Goal: Task Accomplishment & Management: Complete application form

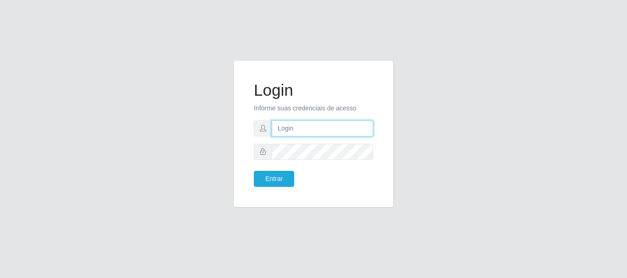
click at [295, 133] on input "text" at bounding box center [322, 129] width 101 height 16
drag, startPoint x: 315, startPoint y: 128, endPoint x: 347, endPoint y: 133, distance: 32.0
click at [347, 133] on input "ian@galiottoAa123456" at bounding box center [322, 129] width 101 height 16
type input "[PERSON_NAME]@[PERSON_NAME]"
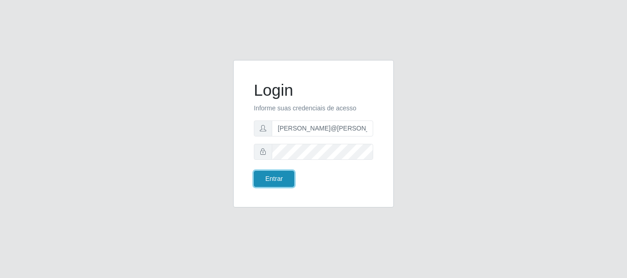
click at [287, 180] on button "Entrar" at bounding box center [274, 179] width 40 height 16
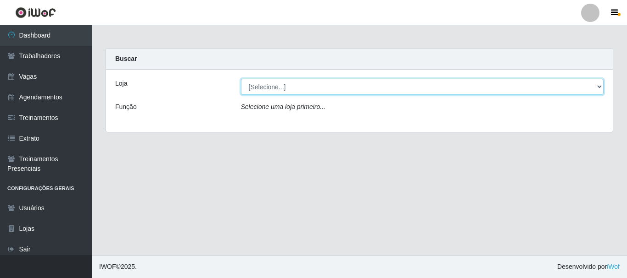
click at [323, 89] on select "[Selecione...] [GEOGRAPHIC_DATA]" at bounding box center [422, 87] width 363 height 16
select select "279"
click at [241, 79] on select "[Selecione...] [GEOGRAPHIC_DATA]" at bounding box center [422, 87] width 363 height 16
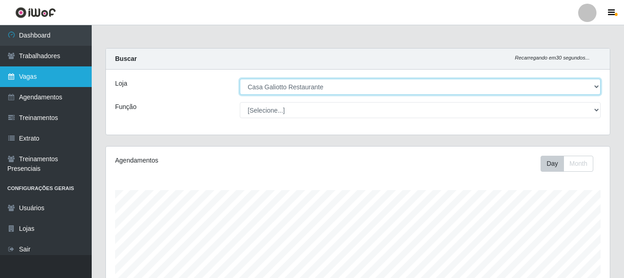
scroll to position [190, 504]
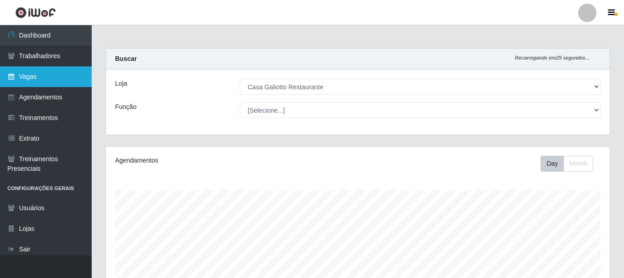
click at [10, 75] on icon at bounding box center [11, 76] width 8 height 6
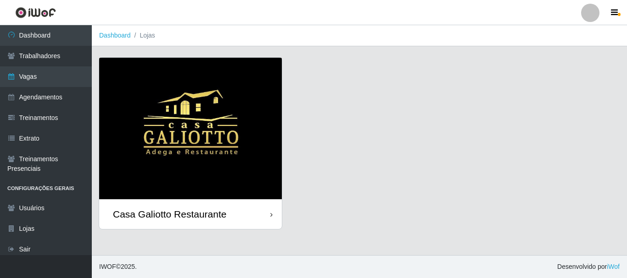
click at [267, 211] on div "Casa Galiotto Restaurante" at bounding box center [190, 215] width 183 height 30
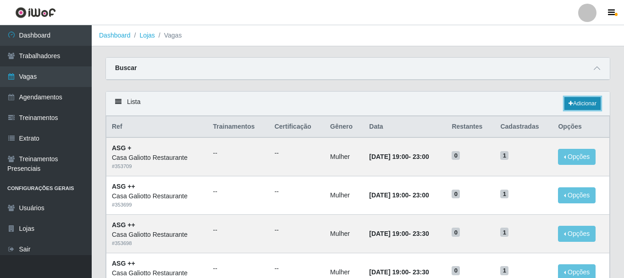
click at [588, 105] on link "Adicionar" at bounding box center [583, 103] width 36 height 13
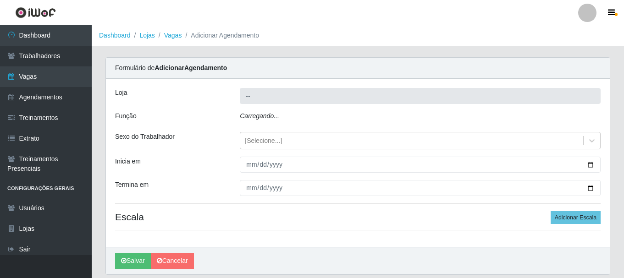
type input "Casa Galiotto Restaurante"
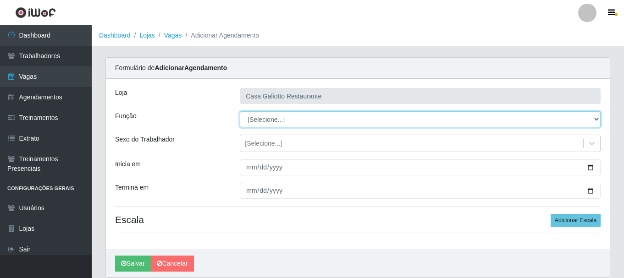
click at [396, 116] on select "[Selecione...] ASG ASG + ASG ++ Auxiliar de Cozinha Auxiliar de Cozinha + Auxil…" at bounding box center [420, 119] width 361 height 16
select select "92"
click at [240, 111] on select "[Selecione...] ASG ASG + ASG ++ Auxiliar de Cozinha Auxiliar de Cozinha + Auxil…" at bounding box center [420, 119] width 361 height 16
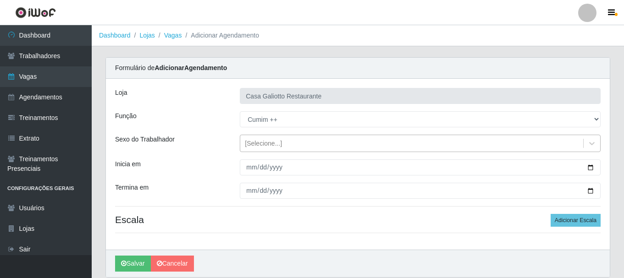
click at [356, 141] on div "[Selecione...]" at bounding box center [411, 143] width 343 height 15
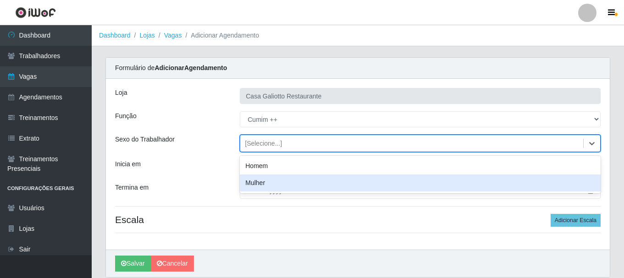
click at [331, 179] on div "Mulher" at bounding box center [420, 183] width 361 height 17
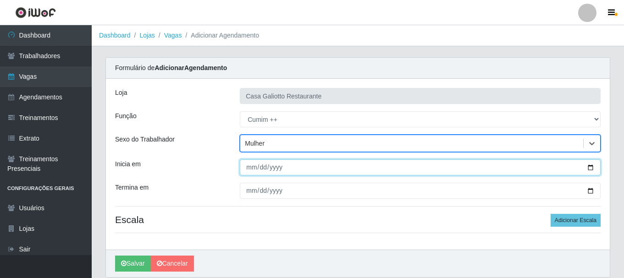
click at [426, 166] on input "Inicia em" at bounding box center [420, 168] width 361 height 16
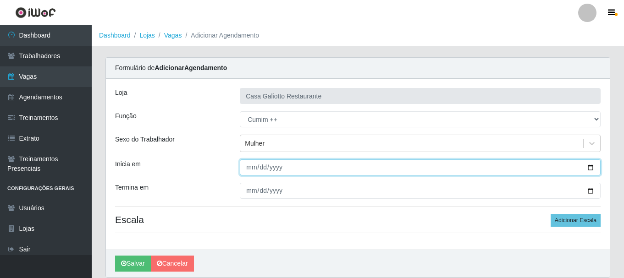
click at [591, 168] on input "Inicia em" at bounding box center [420, 168] width 361 height 16
type input "[DATE]"
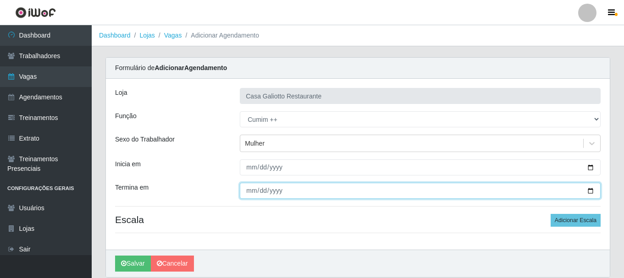
click at [588, 192] on input "Termina em" at bounding box center [420, 191] width 361 height 16
type input "[DATE]"
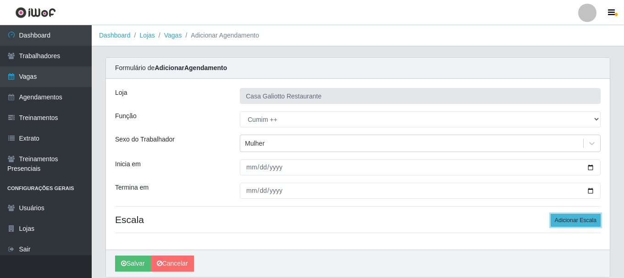
click at [586, 219] on button "Adicionar Escala" at bounding box center [576, 220] width 50 height 13
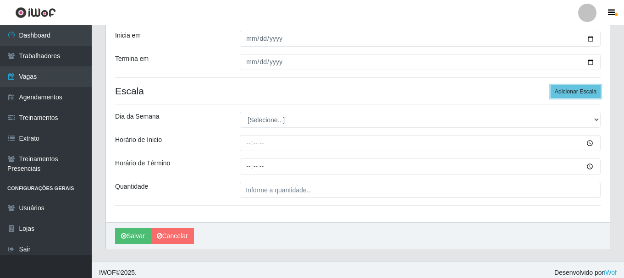
scroll to position [135, 0]
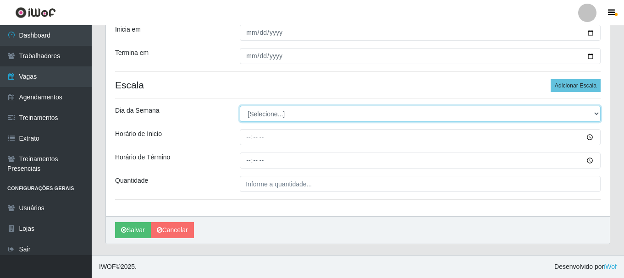
click at [558, 117] on select "[Selecione...] Segunda Terça Quarta Quinta Sexta Sábado Domingo" at bounding box center [420, 114] width 361 height 16
select select "6"
click at [240, 106] on select "[Selecione...] Segunda Terça Quarta Quinta Sexta Sábado Domingo" at bounding box center [420, 114] width 361 height 16
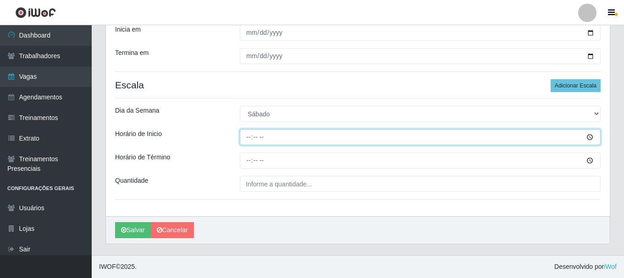
click at [248, 138] on input "Horário de Inicio" at bounding box center [420, 137] width 361 height 16
type input "12:00"
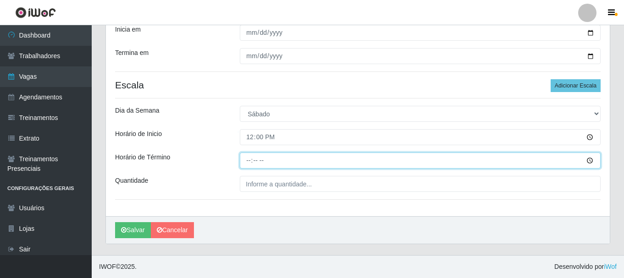
click at [246, 159] on input "Horário de Término" at bounding box center [420, 161] width 361 height 16
type input "17:00"
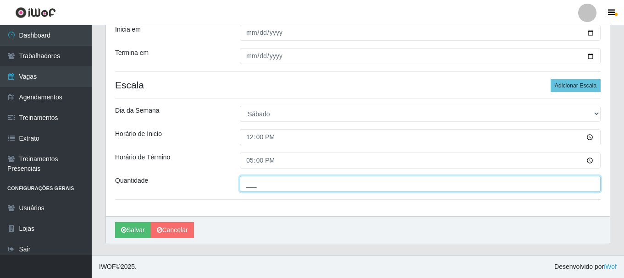
click at [302, 180] on input "___" at bounding box center [420, 184] width 361 height 16
type input "1__"
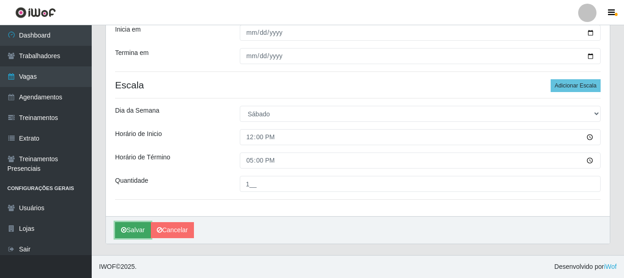
click at [134, 231] on button "Salvar" at bounding box center [133, 230] width 36 height 16
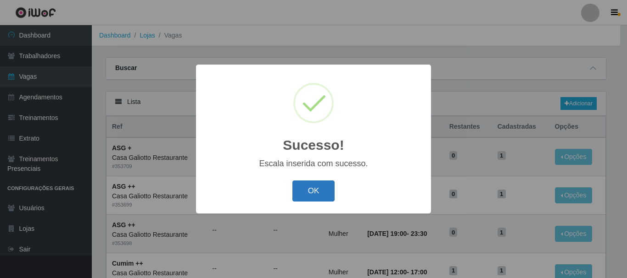
click at [312, 191] on button "OK" at bounding box center [313, 192] width 43 height 22
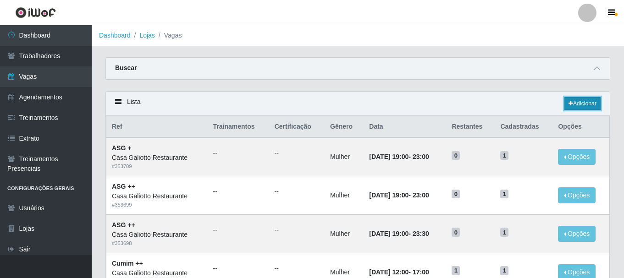
click at [577, 105] on link "Adicionar" at bounding box center [583, 103] width 36 height 13
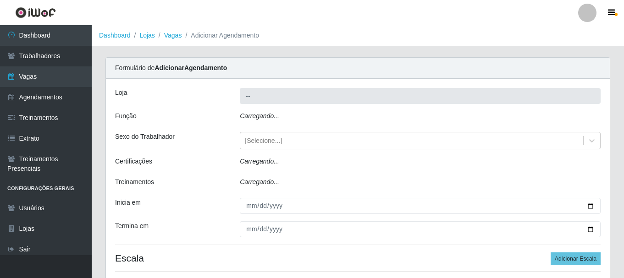
type input "Casa Galiotto Restaurante"
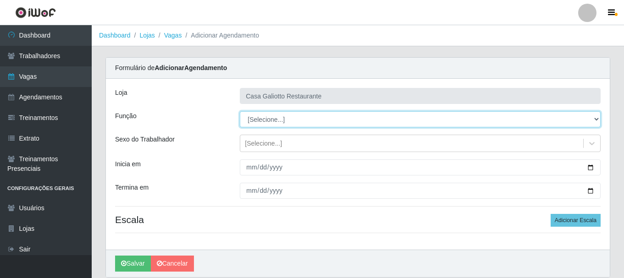
click at [315, 121] on select "[Selecione...] ASG ASG + ASG ++ Auxiliar de Cozinha Auxiliar de Cozinha + Auxil…" at bounding box center [420, 119] width 361 height 16
select select "92"
click at [240, 111] on select "[Selecione...] ASG ASG + ASG ++ Auxiliar de Cozinha Auxiliar de Cozinha + Auxil…" at bounding box center [420, 119] width 361 height 16
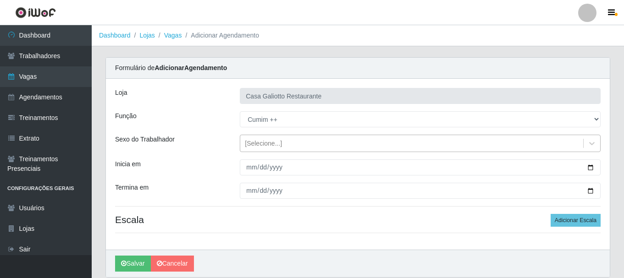
click at [345, 142] on div "[Selecione...]" at bounding box center [411, 143] width 343 height 15
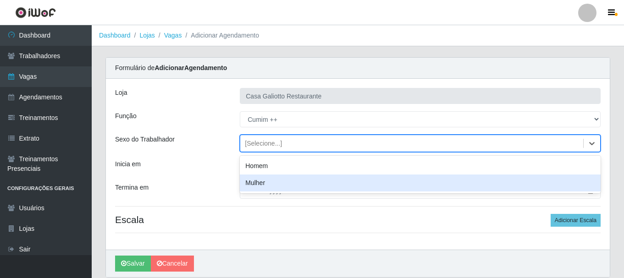
click at [340, 179] on div "Mulher" at bounding box center [420, 183] width 361 height 17
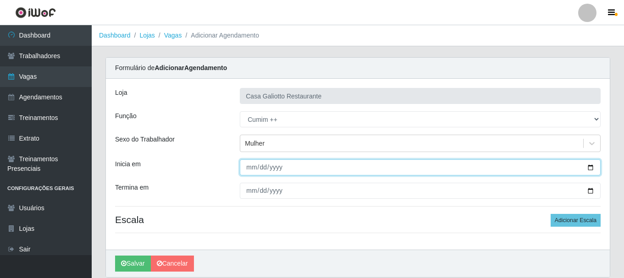
click at [591, 170] on input "Inicia em" at bounding box center [420, 168] width 361 height 16
type input "[DATE]"
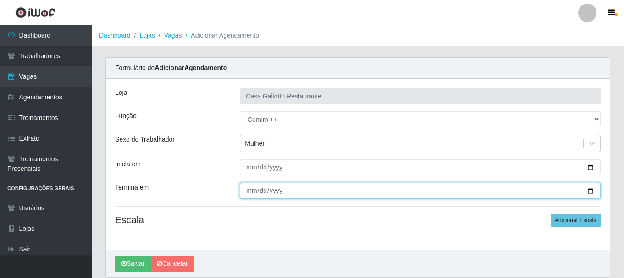
click at [588, 191] on input "Termina em" at bounding box center [420, 191] width 361 height 16
type input "[DATE]"
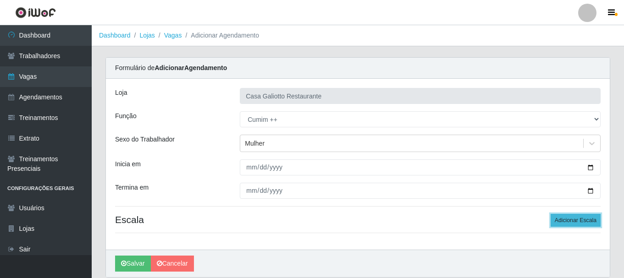
click at [589, 216] on button "Adicionar Escala" at bounding box center [576, 220] width 50 height 13
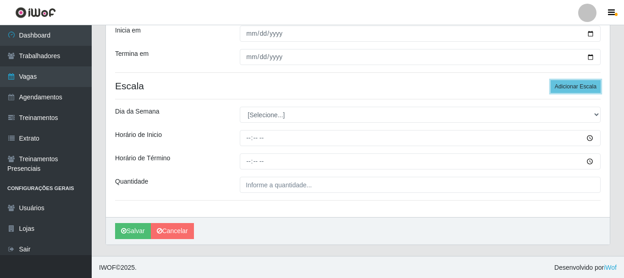
scroll to position [135, 0]
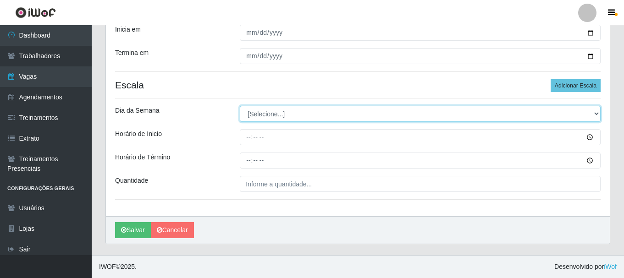
click at [271, 116] on select "[Selecione...] Segunda Terça Quarta Quinta Sexta Sábado Domingo" at bounding box center [420, 114] width 361 height 16
select select "0"
click at [240, 106] on select "[Selecione...] Segunda Terça Quarta Quinta Sexta Sábado Domingo" at bounding box center [420, 114] width 361 height 16
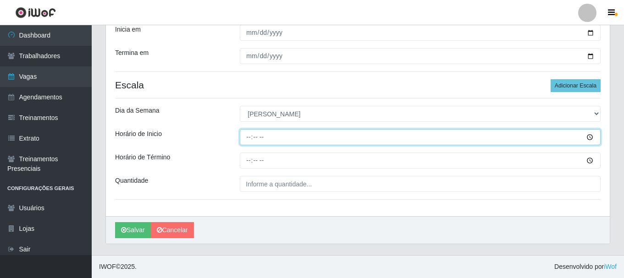
click at [247, 134] on input "Horário de Inicio" at bounding box center [420, 137] width 361 height 16
type input "12:00"
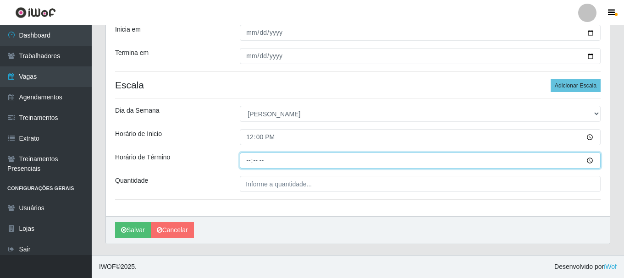
click at [249, 159] on input "Horário de Término" at bounding box center [420, 161] width 361 height 16
type input "17:00"
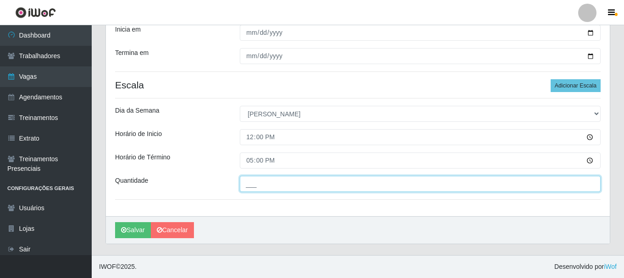
click at [255, 179] on input "___" at bounding box center [420, 184] width 361 height 16
type input "1__"
click at [115, 222] on button "Salvar" at bounding box center [133, 230] width 36 height 16
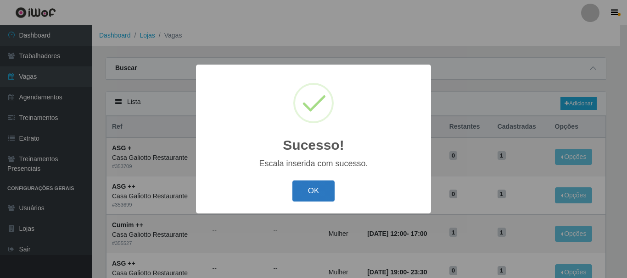
click at [329, 192] on button "OK" at bounding box center [313, 192] width 43 height 22
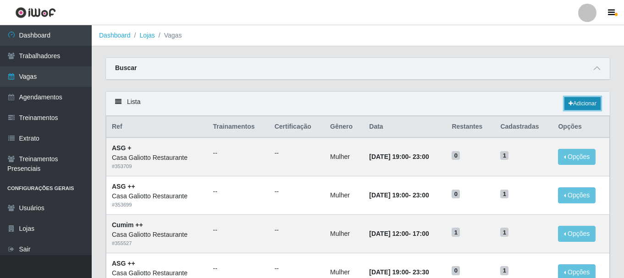
click at [586, 102] on link "Adicionar" at bounding box center [583, 103] width 36 height 13
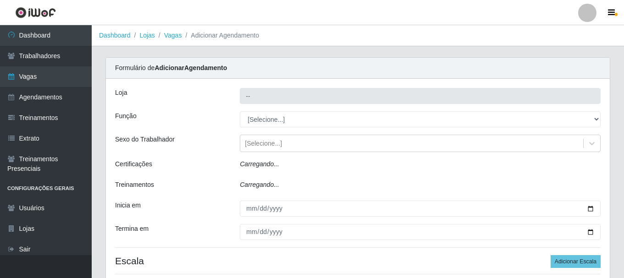
type input "Casa Galiotto Restaurante"
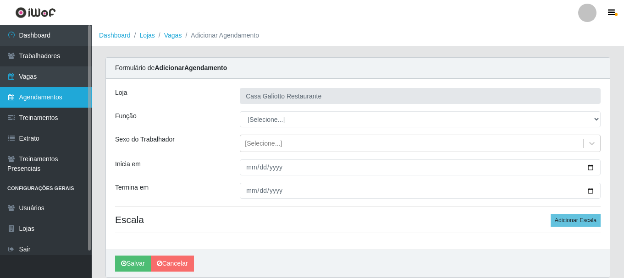
click at [59, 94] on link "Agendamentos" at bounding box center [46, 97] width 92 height 21
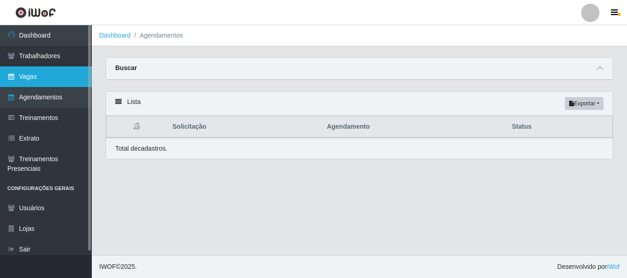
click at [8, 85] on link "Vagas" at bounding box center [46, 77] width 92 height 21
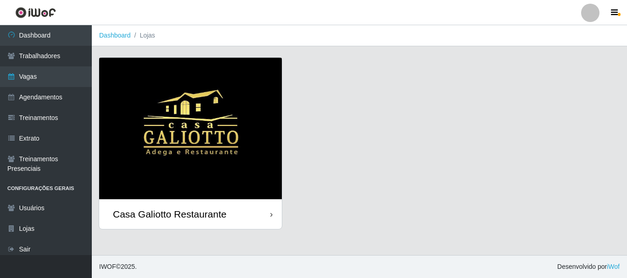
click at [179, 205] on div "Casa Galiotto Restaurante" at bounding box center [190, 215] width 183 height 30
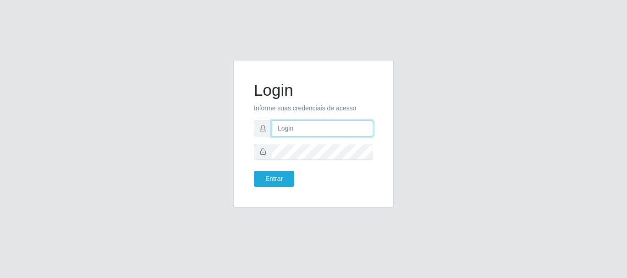
click at [297, 131] on input "text" at bounding box center [322, 129] width 101 height 16
drag, startPoint x: 314, startPoint y: 128, endPoint x: 344, endPoint y: 127, distance: 30.3
click at [345, 129] on input "ian@galiottoAa123456" at bounding box center [322, 129] width 101 height 16
type input "[PERSON_NAME]@[PERSON_NAME]"
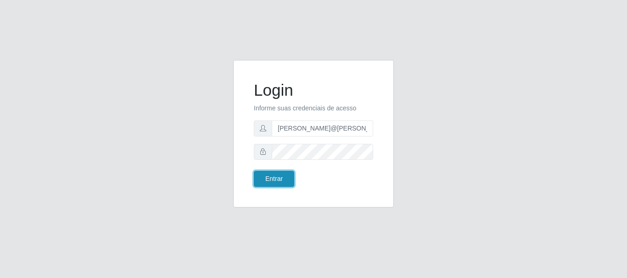
click at [269, 181] on button "Entrar" at bounding box center [274, 179] width 40 height 16
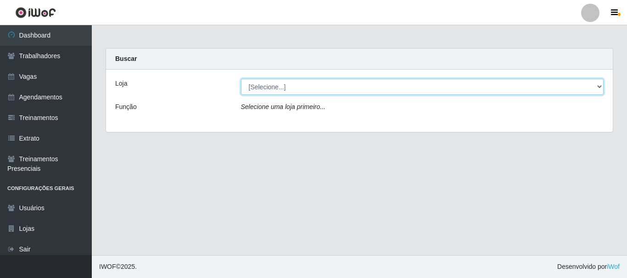
click at [283, 84] on select "[Selecione...] [GEOGRAPHIC_DATA]" at bounding box center [422, 87] width 363 height 16
select select "279"
click at [241, 79] on select "[Selecione...] [GEOGRAPHIC_DATA]" at bounding box center [422, 87] width 363 height 16
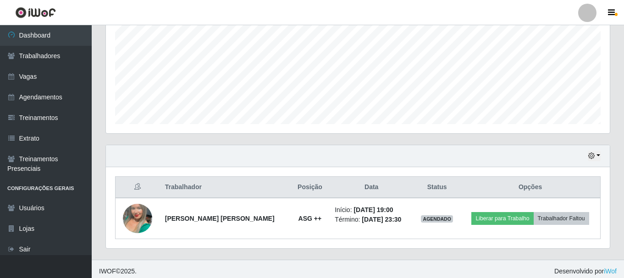
scroll to position [208, 0]
